Goal: Transaction & Acquisition: Purchase product/service

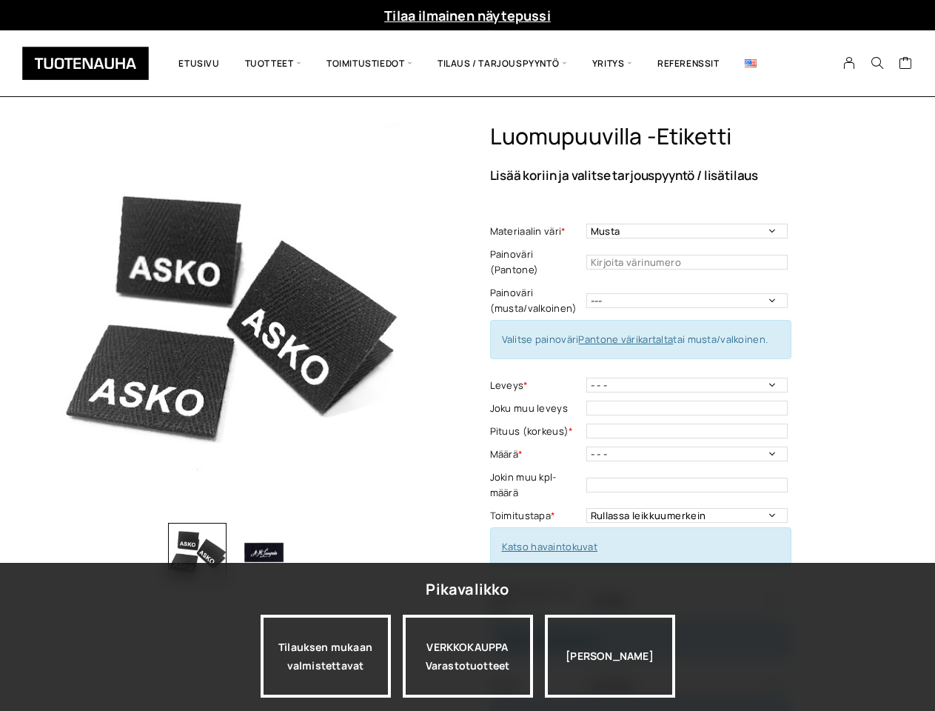
click at [467, 355] on div "Luomupuuvilla -etiketti Lisää koriin ja valitse tarjouspyyntö / lisätilaus Mate…" at bounding box center [468, 540] width 866 height 835
click at [878, 64] on icon "Search" at bounding box center [877, 62] width 13 height 13
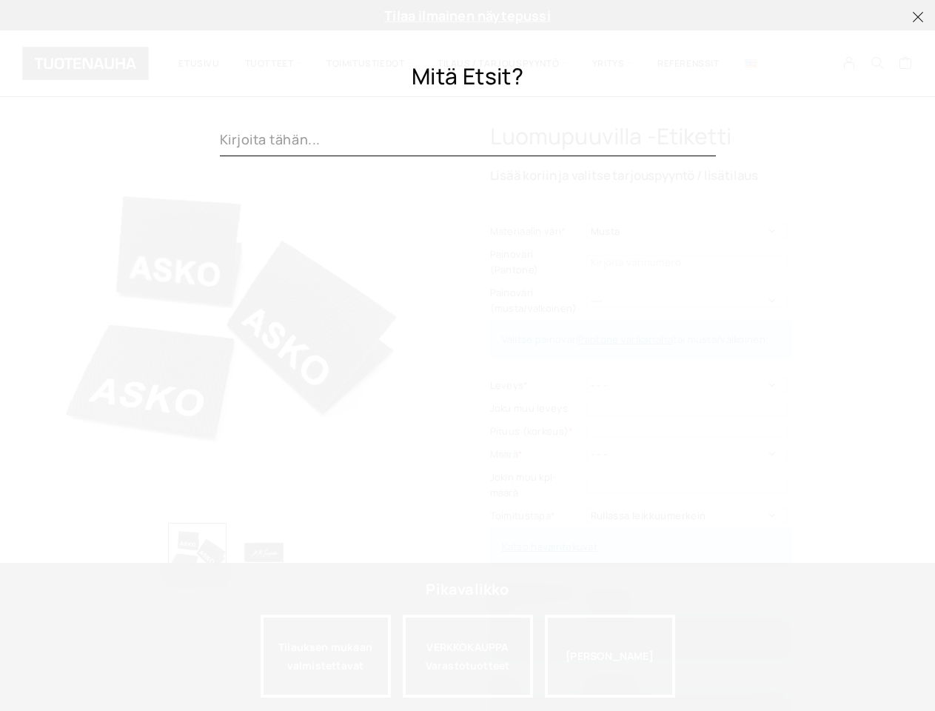
click at [467, 417] on div at bounding box center [468, 461] width 496 height 499
click at [427, 319] on div at bounding box center [468, 461] width 496 height 499
click at [231, 552] on div at bounding box center [468, 461] width 496 height 499
click at [235, 552] on div at bounding box center [468, 461] width 496 height 499
click at [198, 552] on div at bounding box center [467, 355] width 935 height 711
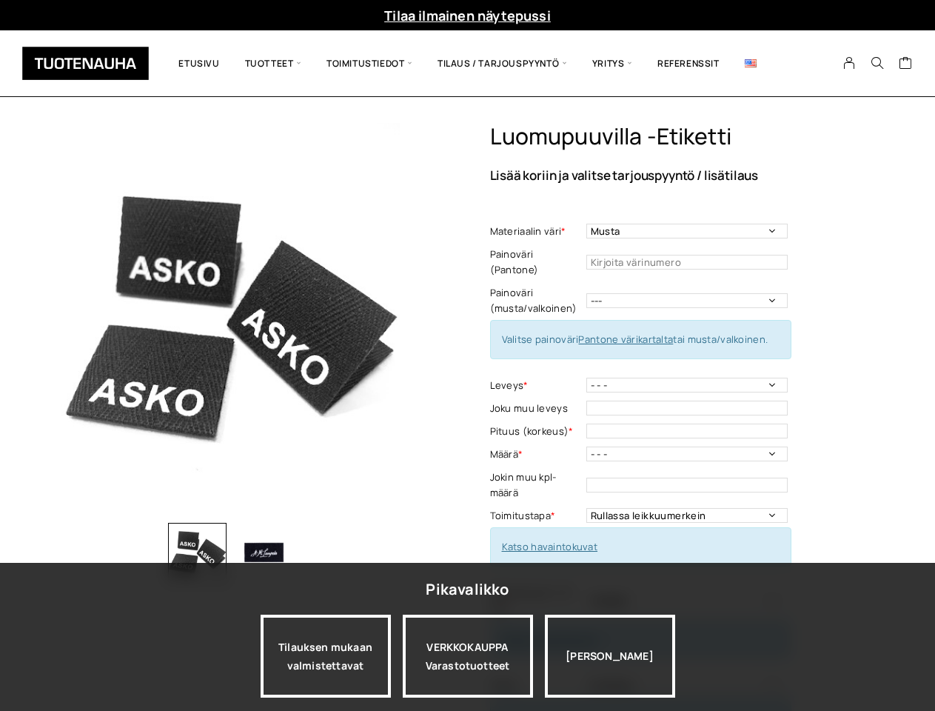
click at [264, 552] on div at bounding box center [468, 461] width 496 height 499
click at [326, 656] on div "Tilauksen mukaan valmistettavat" at bounding box center [326, 656] width 130 height 83
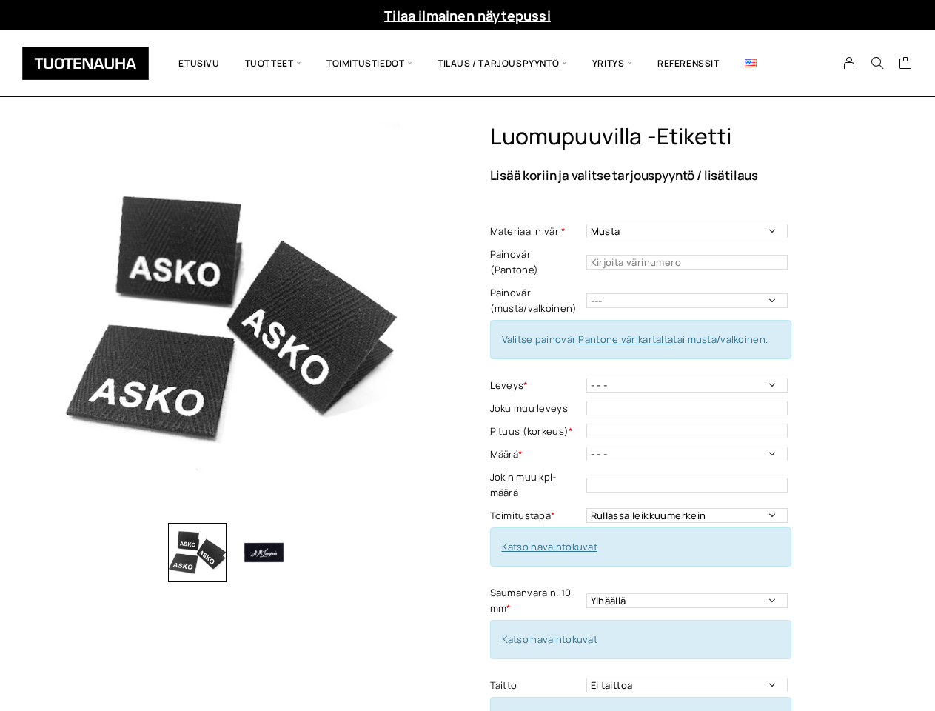
click at [468, 656] on div "Luomupuuvilla -etiketti Lisää koriin ja valitse tarjouspyyntö / lisätilaus Mate…" at bounding box center [468, 540] width 866 height 835
